Goal: Task Accomplishment & Management: Manage account settings

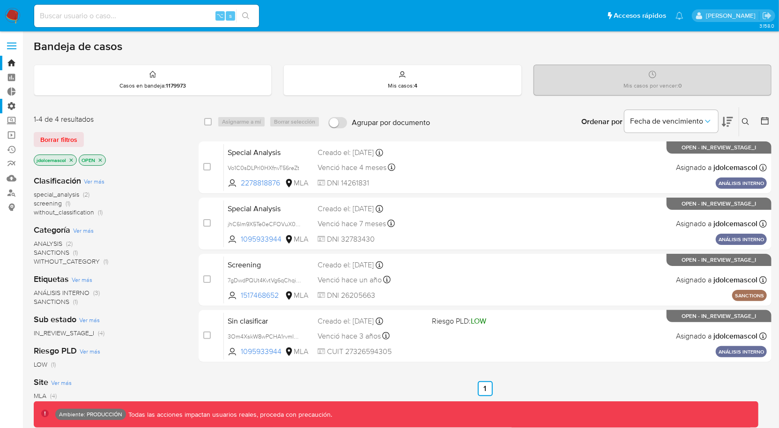
click at [16, 111] on label "Administración" at bounding box center [55, 106] width 111 height 15
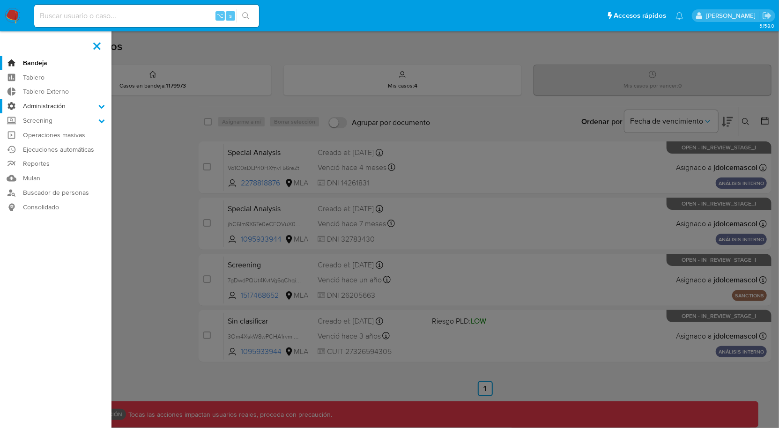
click at [0, 0] on input "Administración" at bounding box center [0, 0] width 0 height 0
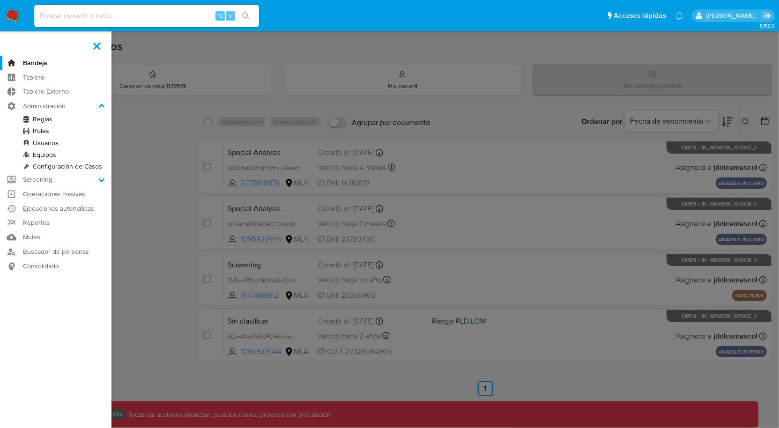
click at [42, 130] on link "Roles" at bounding box center [55, 131] width 111 height 12
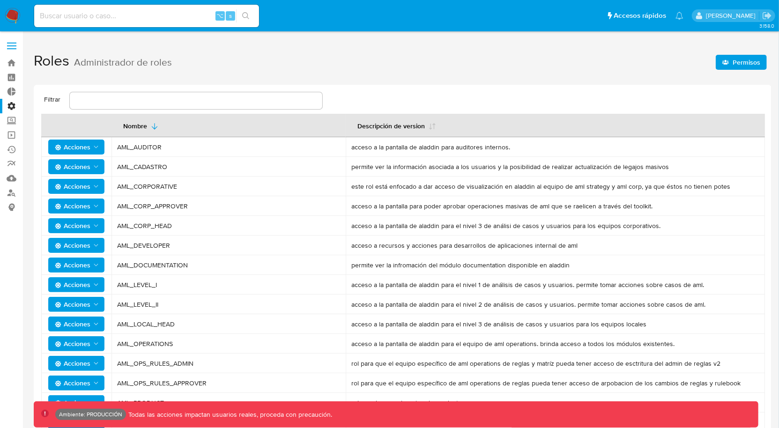
drag, startPoint x: 128, startPoint y: 145, endPoint x: 174, endPoint y: 146, distance: 45.9
click at [174, 146] on span "AML_AUDITOR" at bounding box center [228, 147] width 223 height 8
click at [173, 150] on span "AML_AUDITOR" at bounding box center [228, 147] width 223 height 8
click at [271, 189] on span "AML_CORPORATIVE" at bounding box center [228, 186] width 223 height 8
drag, startPoint x: 177, startPoint y: 298, endPoint x: 174, endPoint y: 294, distance: 4.8
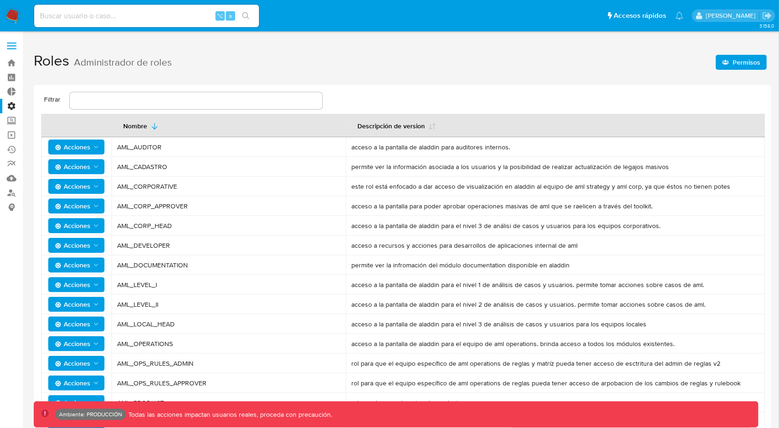
click at [177, 298] on td "AML_LEVEL_II" at bounding box center [228, 305] width 234 height 20
drag, startPoint x: 174, startPoint y: 290, endPoint x: 113, endPoint y: 286, distance: 61.5
click at [113, 286] on td "AML_LEVEL_I" at bounding box center [228, 285] width 234 height 20
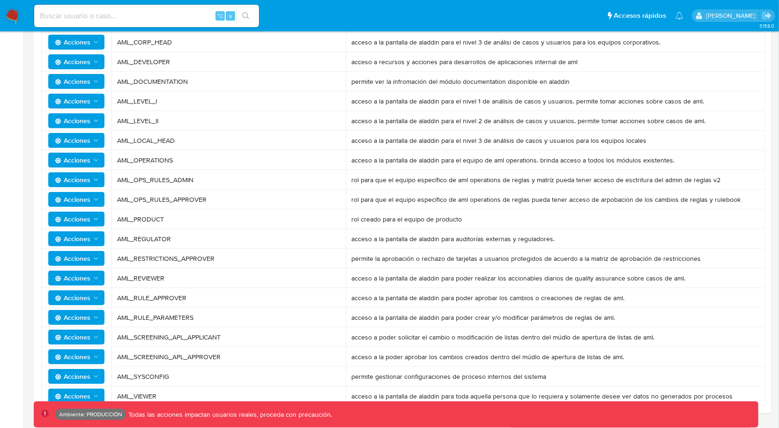
scroll to position [207, 0]
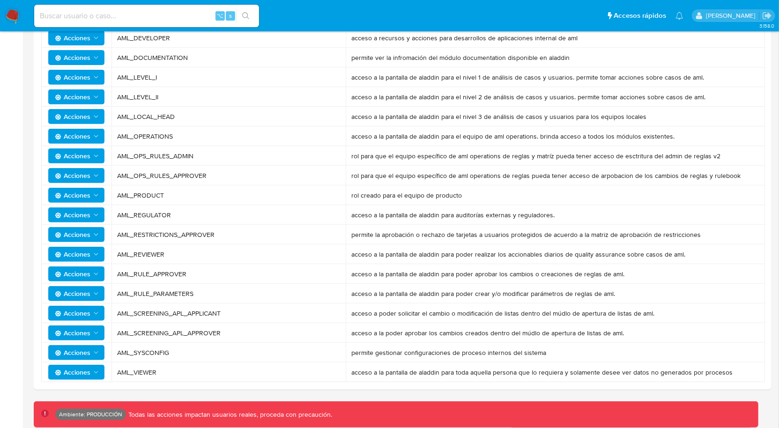
click at [261, 207] on td "AML_REGULATOR" at bounding box center [228, 215] width 234 height 20
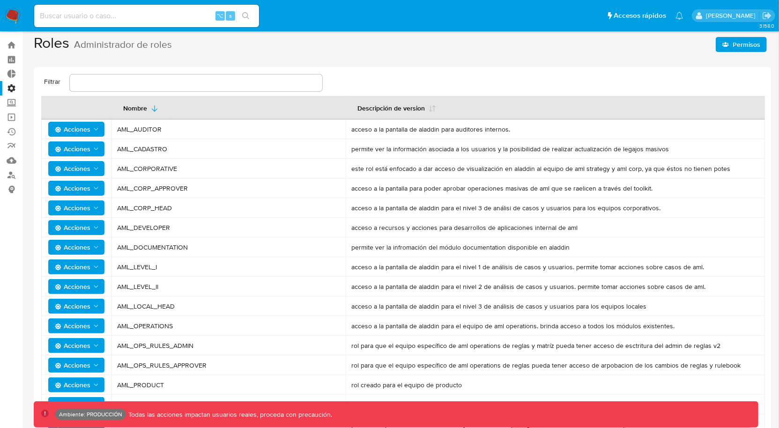
click at [203, 281] on td "AML_LEVEL_II" at bounding box center [228, 287] width 234 height 20
drag, startPoint x: 165, startPoint y: 267, endPoint x: 116, endPoint y: 265, distance: 49.2
click at [116, 265] on td "AML_LEVEL_I" at bounding box center [228, 267] width 234 height 20
click at [120, 269] on span "AML_LEVEL_I" at bounding box center [228, 267] width 223 height 8
drag, startPoint x: 125, startPoint y: 269, endPoint x: 179, endPoint y: 269, distance: 53.9
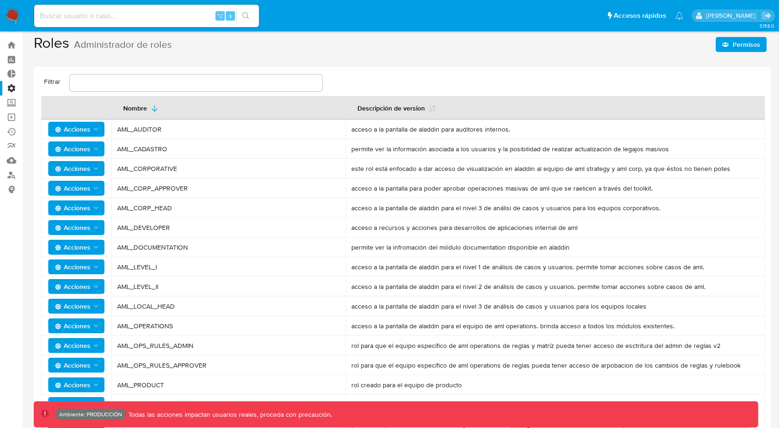
click at [179, 269] on td "AML_LEVEL_I" at bounding box center [228, 267] width 234 height 20
click at [179, 270] on span "AML_LEVEL_I" at bounding box center [228, 267] width 223 height 8
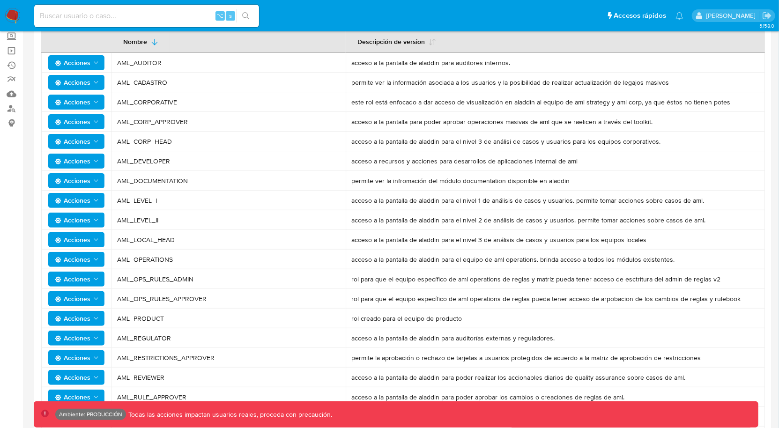
scroll to position [207, 0]
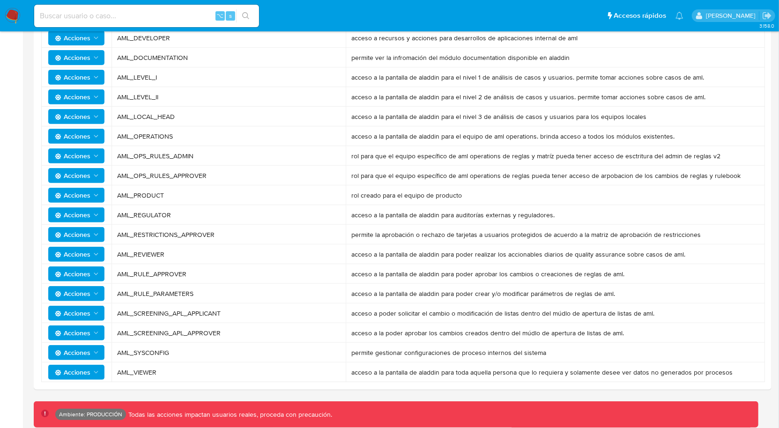
drag, startPoint x: 119, startPoint y: 312, endPoint x: 193, endPoint y: 311, distance: 74.0
click at [193, 311] on span "AML_SCREENING_APL_APPLICANT" at bounding box center [228, 313] width 223 height 8
click at [153, 315] on span "AML_SCREENING_APL_APPLICANT" at bounding box center [228, 313] width 223 height 8
drag, startPoint x: 232, startPoint y: 314, endPoint x: 88, endPoint y: 312, distance: 144.2
click at [87, 312] on tr "Acciones AML_SCREENING_APL_APPLICANT acceso a poder solicitar el cambio o modif…" at bounding box center [402, 313] width 723 height 20
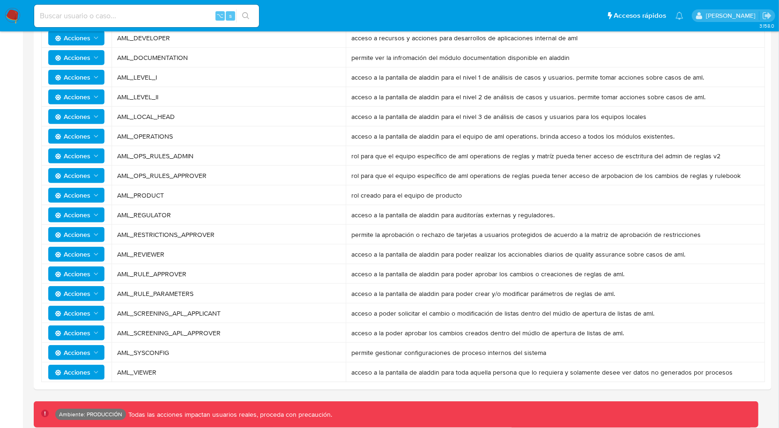
click at [88, 312] on span "Acciones" at bounding box center [73, 313] width 36 height 15
click at [81, 365] on button "Permisos" at bounding box center [78, 359] width 84 height 22
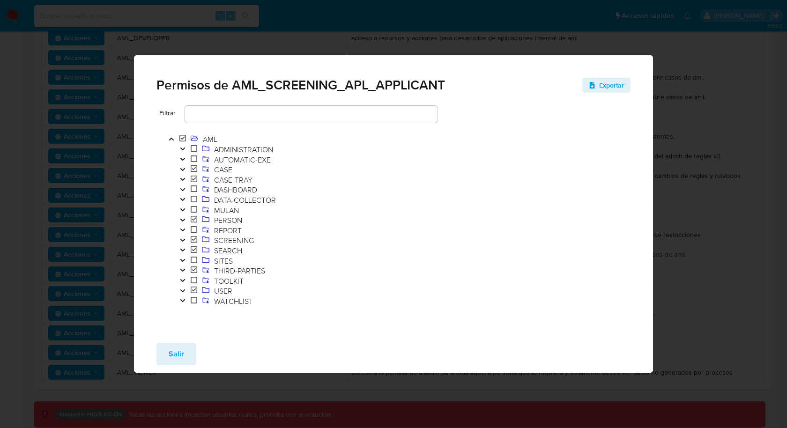
click at [184, 240] on icon "Toggle" at bounding box center [182, 240] width 7 height 6
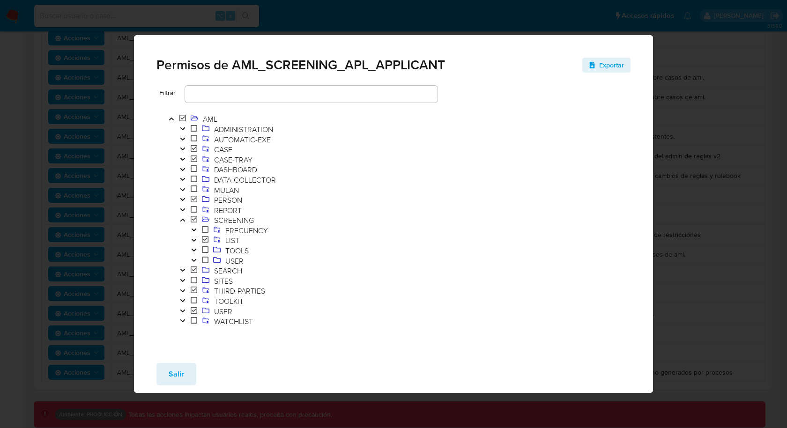
click at [199, 241] on span at bounding box center [204, 240] width 11 height 10
click at [193, 242] on icon "Toggle" at bounding box center [194, 240] width 7 height 6
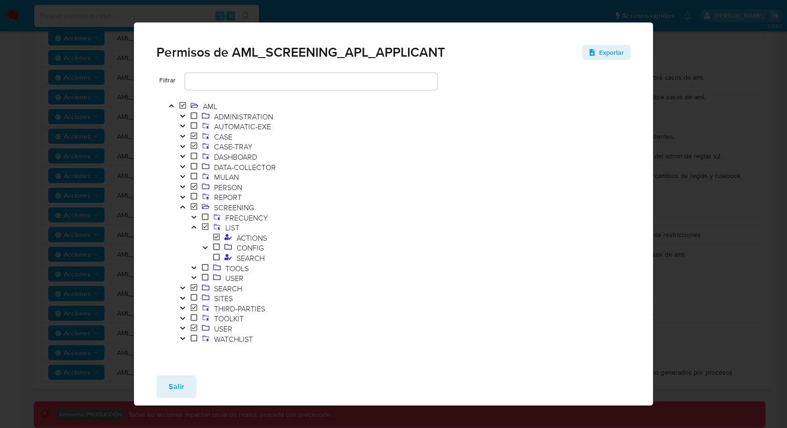
click at [221, 241] on span at bounding box center [216, 238] width 11 height 10
click at [246, 237] on span "ACTIONS" at bounding box center [251, 238] width 35 height 10
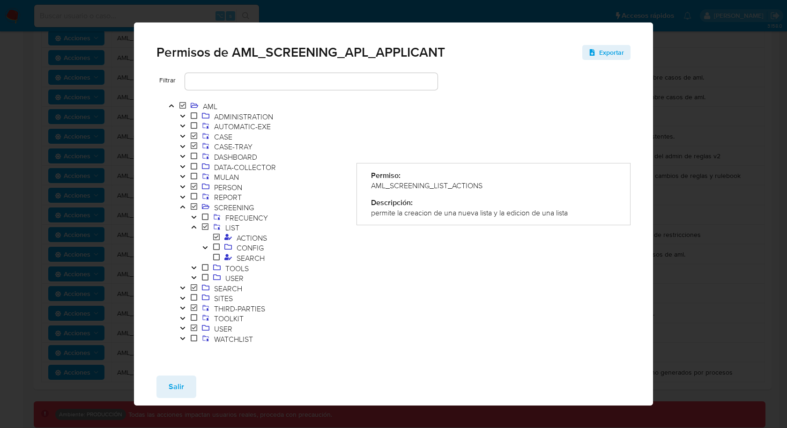
drag, startPoint x: 400, startPoint y: 216, endPoint x: 534, endPoint y: 218, distance: 133.9
click at [534, 218] on div "Permiso: AML_SCREENING_LIST_ACTIONS Descripción: permite la creacion de una nue…" at bounding box center [493, 194] width 274 height 62
click at [480, 221] on div "Permiso: AML_SCREENING_LIST_ACTIONS Descripción: permite la creacion de una nue…" at bounding box center [493, 194] width 274 height 62
drag, startPoint x: 489, startPoint y: 215, endPoint x: 563, endPoint y: 215, distance: 74.0
click at [563, 215] on div "permite la creacion de una nueva lista y la edicion de una lista" at bounding box center [493, 213] width 245 height 10
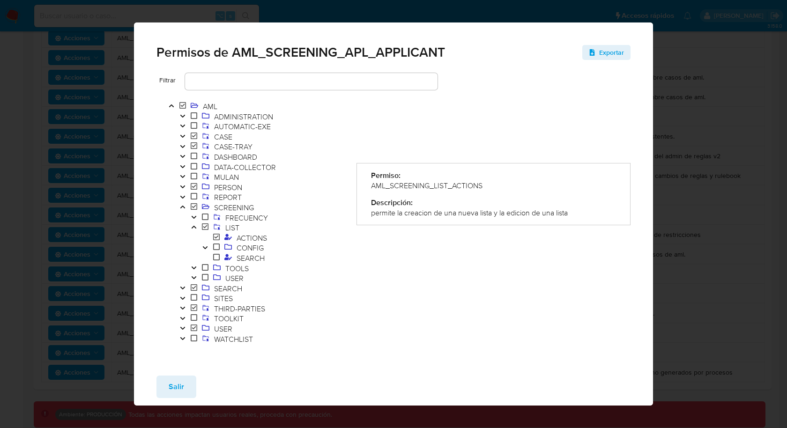
click at [580, 214] on div "permite la creacion de una nueva lista y la edicion de una lista" at bounding box center [493, 213] width 245 height 10
click at [163, 392] on button "Salir" at bounding box center [176, 387] width 40 height 22
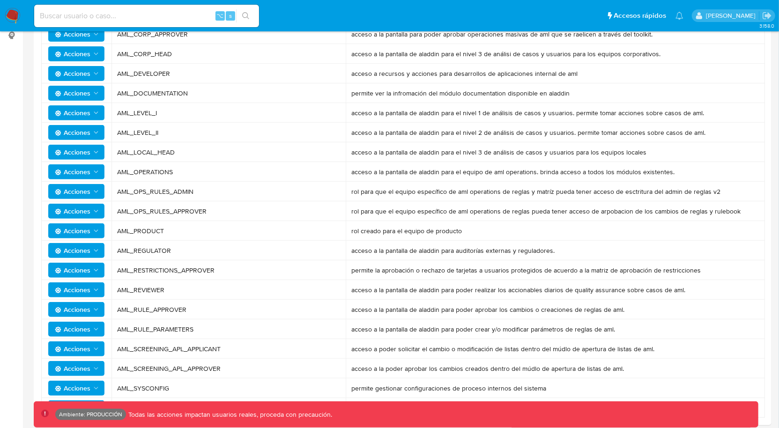
scroll to position [169, 0]
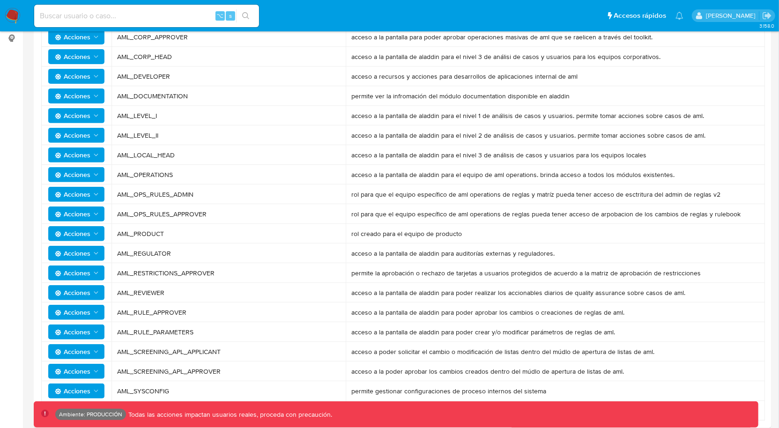
drag, startPoint x: 113, startPoint y: 115, endPoint x: 173, endPoint y: 113, distance: 60.0
click at [173, 113] on td "AML_LEVEL_I" at bounding box center [228, 116] width 234 height 20
drag, startPoint x: 114, startPoint y: 352, endPoint x: 235, endPoint y: 350, distance: 120.8
click at [235, 350] on tr "Acciones AML_SCREENING_APL_APPLICANT acceso a poder solicitar el cambio o modif…" at bounding box center [402, 352] width 723 height 20
click at [87, 353] on span "Acciones" at bounding box center [73, 351] width 36 height 15
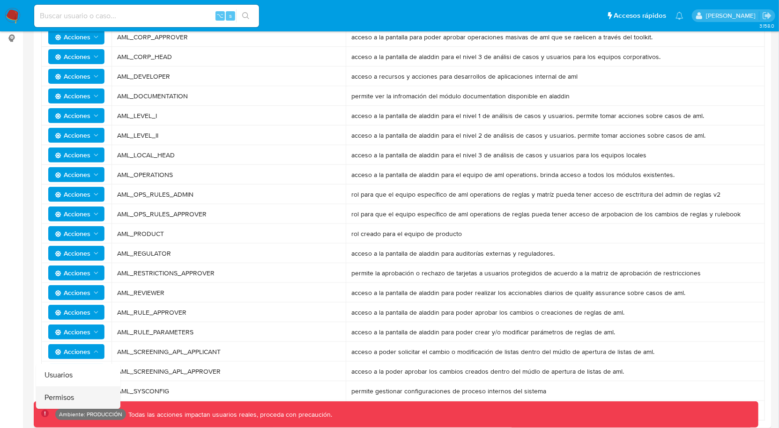
click at [94, 388] on button "Permisos" at bounding box center [78, 397] width 84 height 22
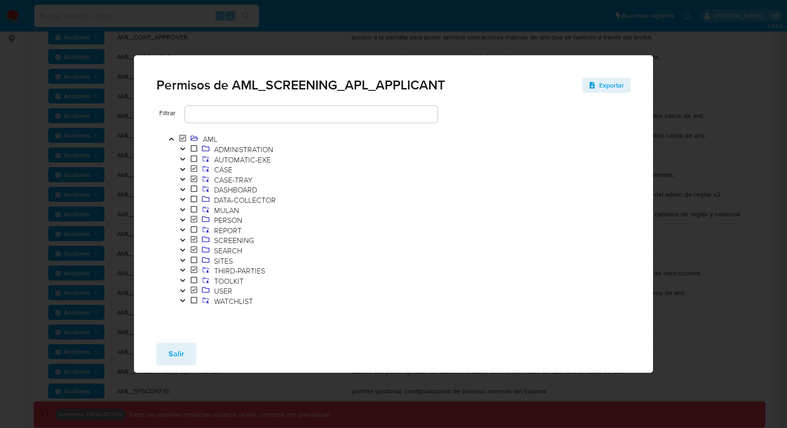
click at [184, 245] on button "Toggle" at bounding box center [182, 241] width 11 height 10
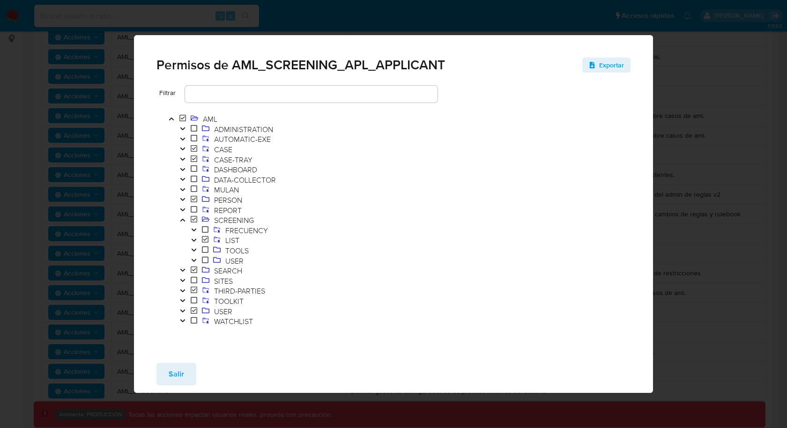
click at [198, 238] on span "LIST" at bounding box center [267, 241] width 159 height 10
click at [197, 237] on button "Toggle" at bounding box center [193, 241] width 11 height 10
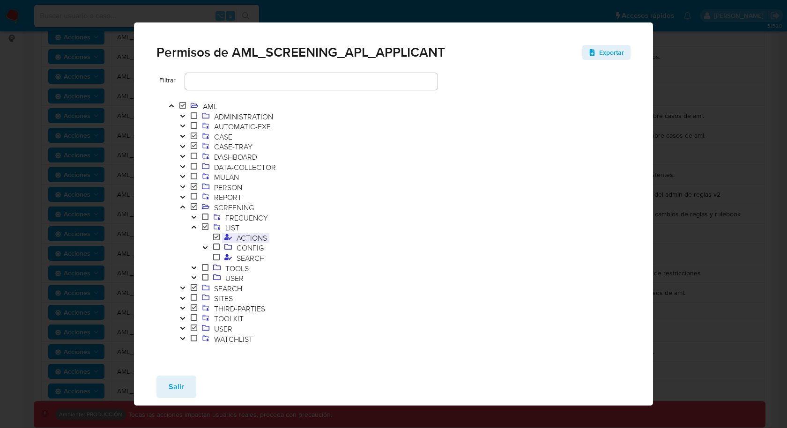
click at [233, 236] on span at bounding box center [228, 238] width 12 height 10
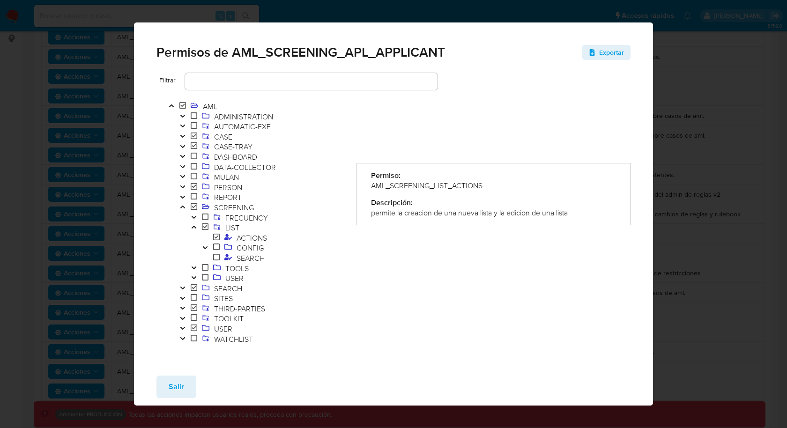
click at [371, 186] on div "AML_SCREENING_LIST_ACTIONS" at bounding box center [493, 186] width 245 height 10
click at [373, 186] on div "AML_SCREENING_LIST_ACTIONS" at bounding box center [493, 186] width 245 height 10
click at [349, 54] on span "Permisos de AML_SCREENING_APL_APPLICANT" at bounding box center [300, 52] width 288 height 13
click at [177, 378] on span "Salir" at bounding box center [176, 386] width 15 height 21
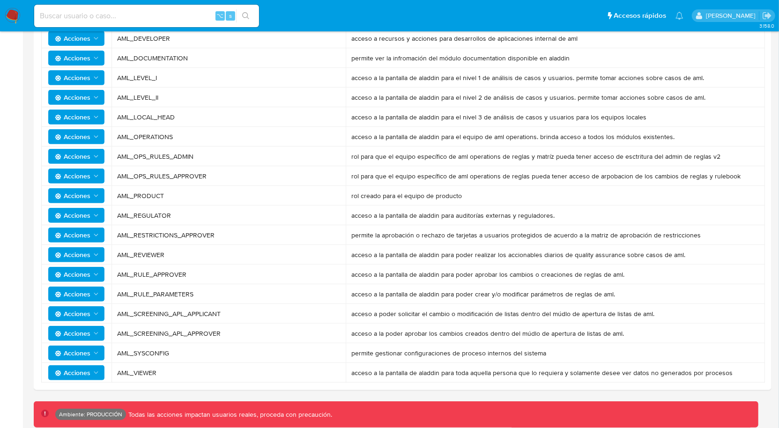
scroll to position [207, 0]
click at [219, 175] on span "AML_OPS_RULES_APPROVER" at bounding box center [228, 175] width 223 height 8
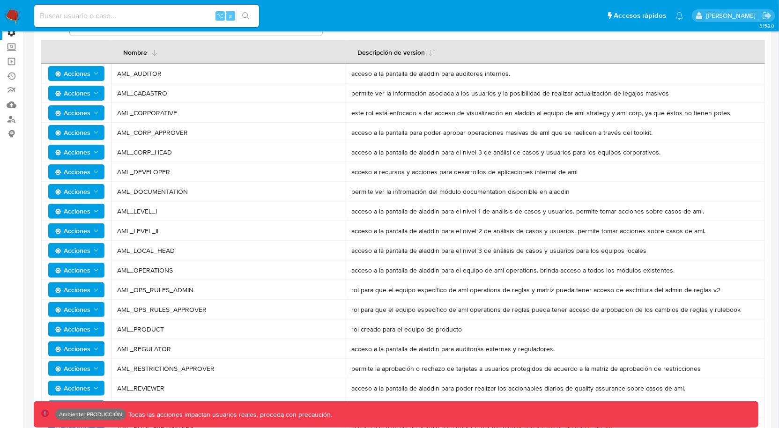
scroll to position [0, 0]
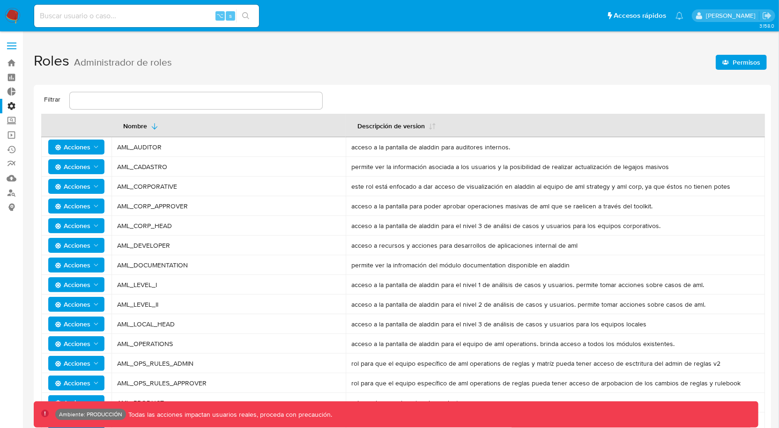
drag, startPoint x: 113, startPoint y: 144, endPoint x: 180, endPoint y: 151, distance: 67.8
click at [180, 151] on td "AML_AUDITOR" at bounding box center [228, 147] width 234 height 20
click at [124, 149] on span "AML_AUDITOR" at bounding box center [228, 147] width 223 height 8
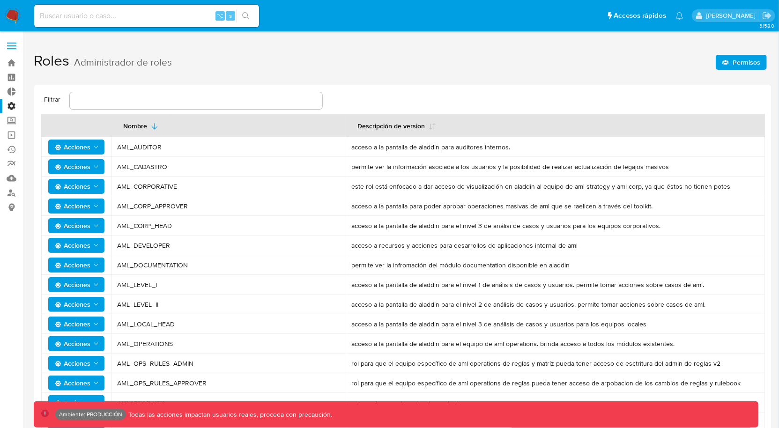
click at [229, 245] on span "AML_DEVELOPER" at bounding box center [228, 245] width 223 height 8
drag, startPoint x: 118, startPoint y: 147, endPoint x: 190, endPoint y: 282, distance: 152.9
click at [188, 273] on tbody "Acciones AML_AUDITOR acceso a la pantalla de aladdin para auditores internos. A…" at bounding box center [402, 363] width 723 height 452
drag, startPoint x: 190, startPoint y: 282, endPoint x: 156, endPoint y: 286, distance: 34.4
click at [189, 282] on span "AML_LEVEL_I" at bounding box center [228, 284] width 223 height 8
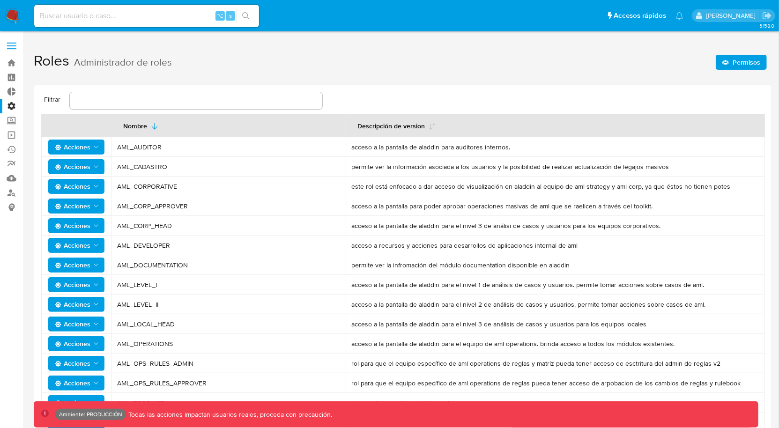
click at [128, 278] on td "AML_LEVEL_I" at bounding box center [228, 285] width 234 height 20
drag, startPoint x: 128, startPoint y: 278, endPoint x: 133, endPoint y: 283, distance: 7.3
click at [129, 278] on td "AML_LEVEL_I" at bounding box center [228, 285] width 234 height 20
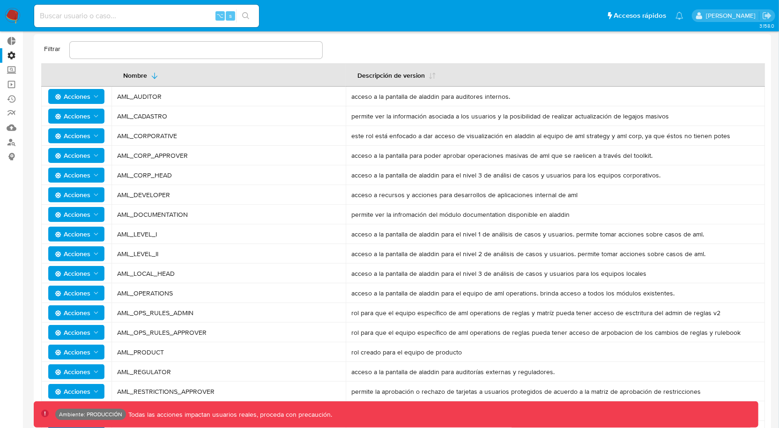
scroll to position [52, 0]
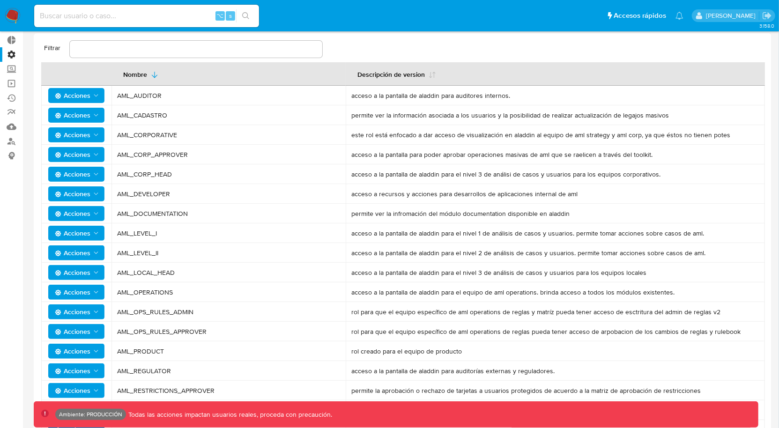
click at [169, 246] on td "AML_LEVEL_II" at bounding box center [228, 253] width 234 height 20
click at [316, 77] on th "Nombre" at bounding box center [228, 73] width 234 height 23
click at [199, 113] on span "AML_CADASTRO" at bounding box center [228, 115] width 223 height 8
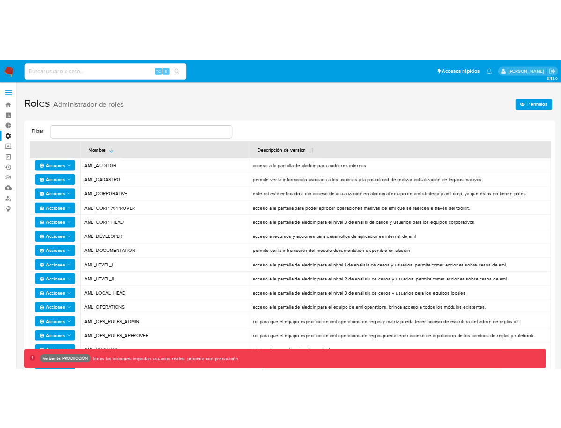
scroll to position [0, 0]
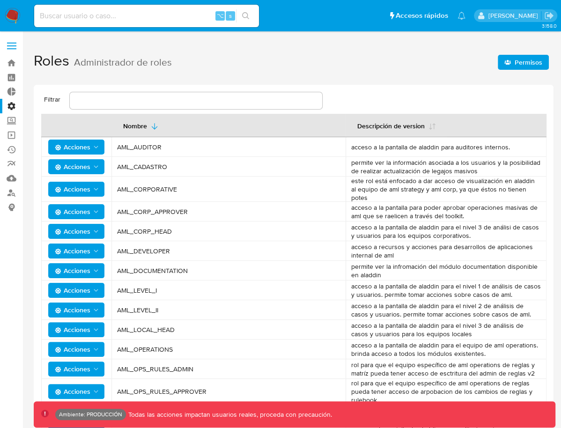
drag, startPoint x: 199, startPoint y: 154, endPoint x: 177, endPoint y: 153, distance: 22.1
click at [199, 154] on td "AML_AUDITOR" at bounding box center [228, 147] width 234 height 20
click at [143, 164] on span "AML_CADASTRO" at bounding box center [228, 166] width 223 height 8
click at [139, 286] on span "AML_LEVEL_I" at bounding box center [228, 290] width 223 height 8
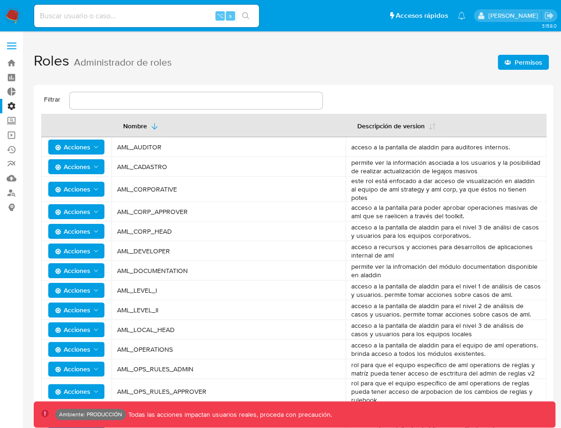
click at [139, 286] on span "AML_LEVEL_I" at bounding box center [228, 290] width 223 height 8
click at [214, 287] on span "AML_LEVEL_I" at bounding box center [228, 290] width 223 height 8
click at [132, 286] on span "AML_LEVEL_I" at bounding box center [228, 290] width 223 height 8
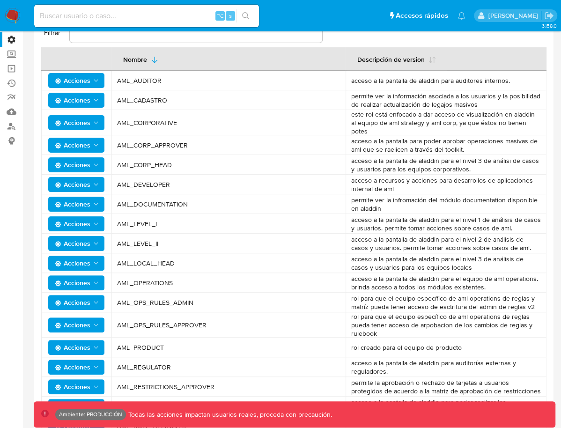
scroll to position [57, 0]
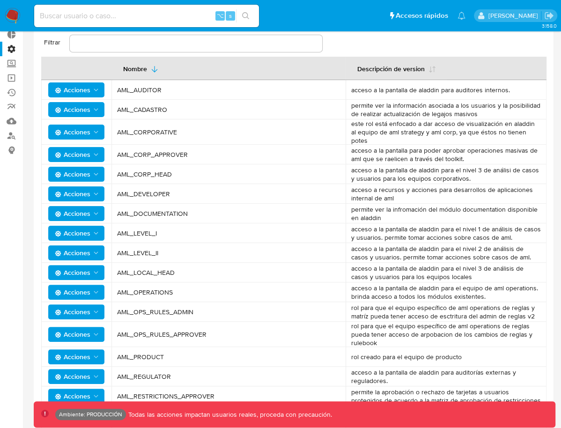
drag, startPoint x: 116, startPoint y: 84, endPoint x: 177, endPoint y: 94, distance: 62.2
click at [177, 94] on td "AML_AUDITOR" at bounding box center [228, 90] width 234 height 20
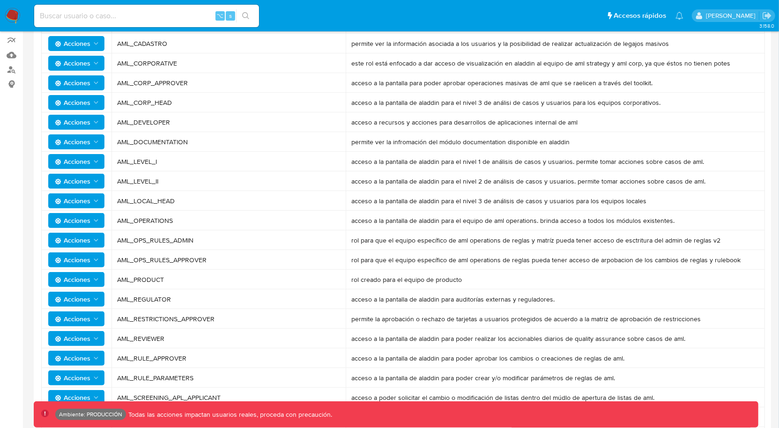
scroll to position [207, 0]
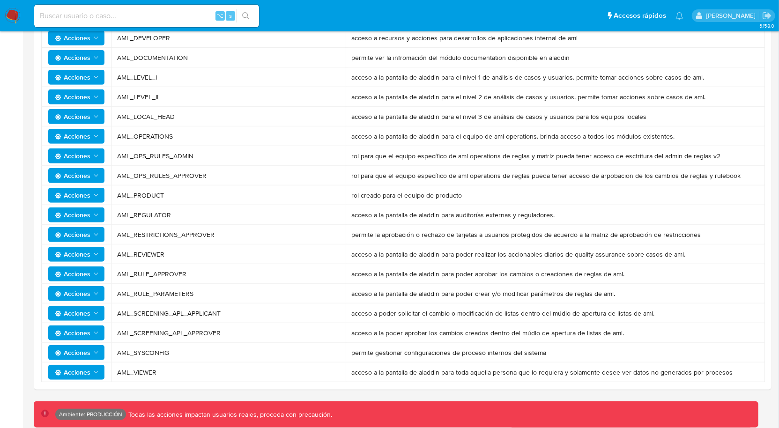
drag, startPoint x: 133, startPoint y: 337, endPoint x: 128, endPoint y: 329, distance: 9.5
click at [133, 337] on td "AML_SCREENING_APL_APPROVER" at bounding box center [228, 333] width 234 height 20
click at [127, 329] on span "AML_SCREENING_APL_APPROVER" at bounding box center [228, 333] width 223 height 8
click at [141, 235] on span "AML_RESTRICTIONS_APPROVER" at bounding box center [228, 234] width 223 height 8
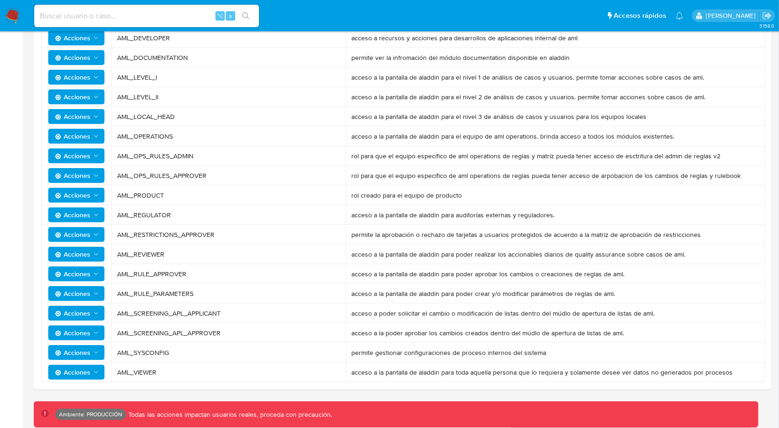
click at [141, 235] on span "AML_RESTRICTIONS_APPROVER" at bounding box center [228, 234] width 223 height 8
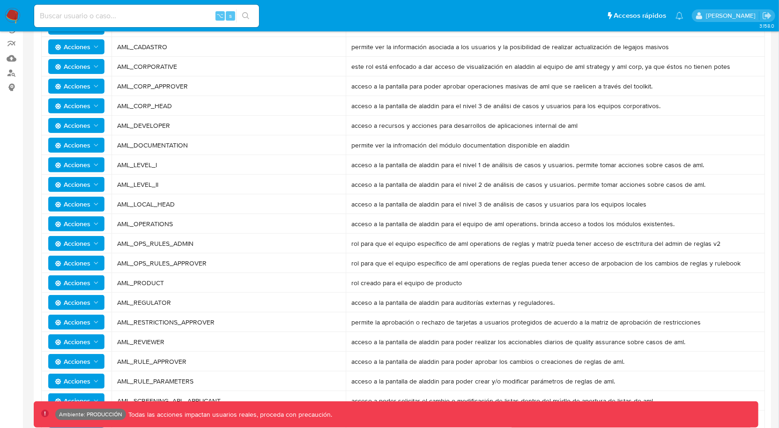
scroll to position [162, 0]
